Goal: Information Seeking & Learning: Find specific fact

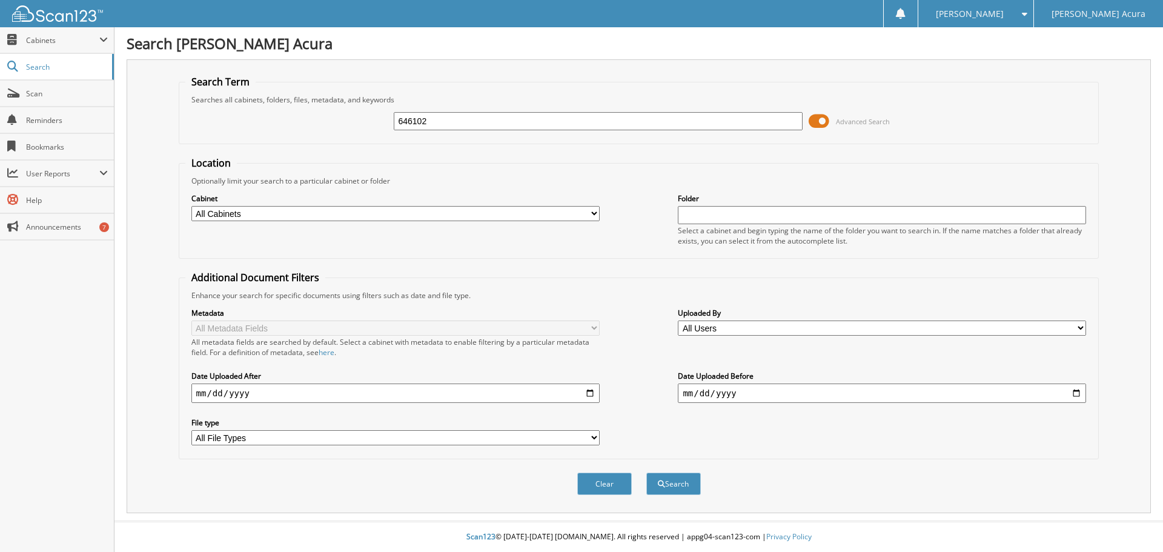
type input "646102"
click at [646, 472] on button "Search" at bounding box center [673, 483] width 55 height 22
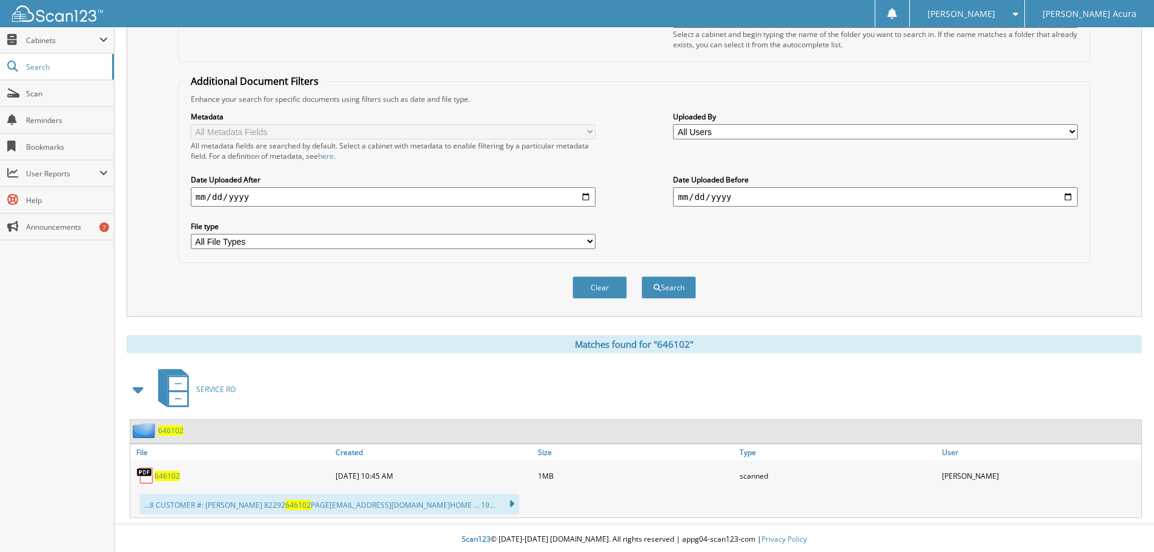
scroll to position [199, 0]
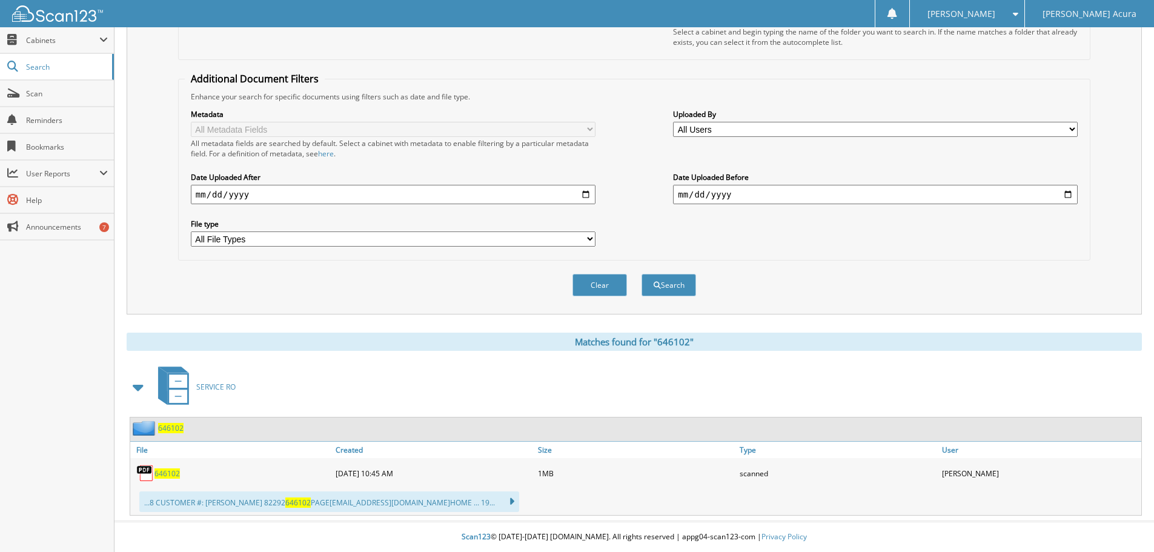
click at [168, 473] on span "646102" at bounding box center [166, 473] width 25 height 10
